Goal: Information Seeking & Learning: Learn about a topic

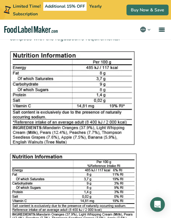
scroll to position [884, 0]
